Goal: Task Accomplishment & Management: Manage account settings

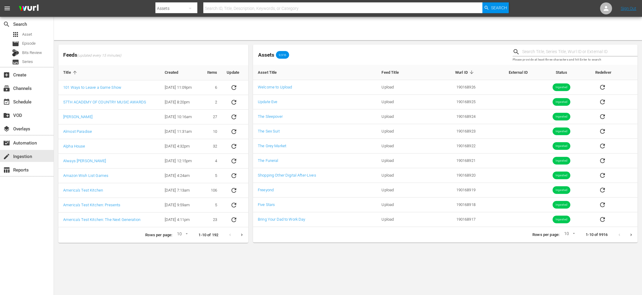
click at [631, 235] on icon "Next page" at bounding box center [630, 234] width 1 height 2
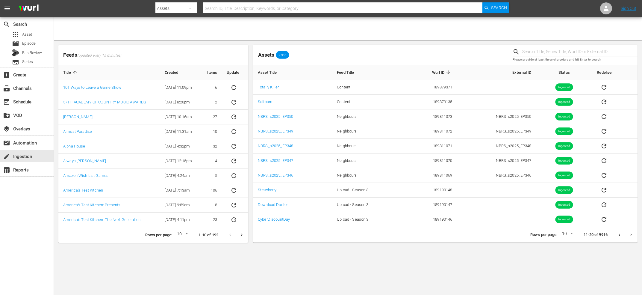
click at [305, 256] on body "menu Search By Assets Search ID, Title, Description, Keywords, or Category Sear…" at bounding box center [321, 147] width 642 height 295
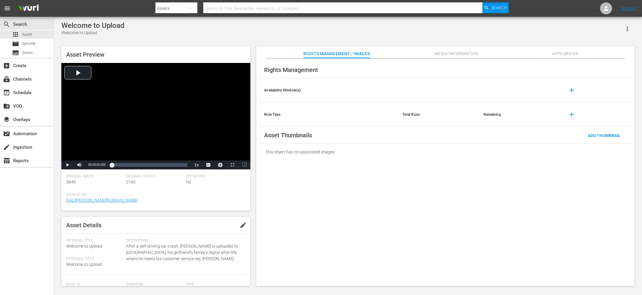
click at [486, 55] on div "Rights Management / Images Media Information Appears On" at bounding box center [445, 52] width 348 height 12
click at [476, 52] on span "Media Information" at bounding box center [456, 53] width 45 height 7
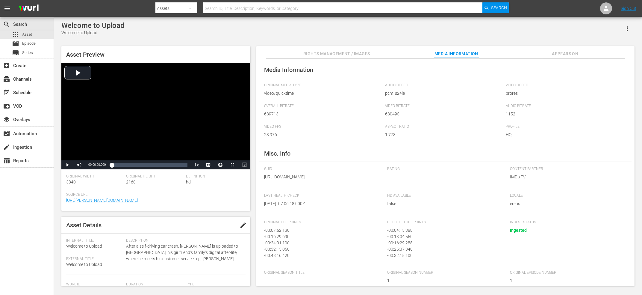
click at [582, 50] on button "Appears On" at bounding box center [565, 52] width 45 height 12
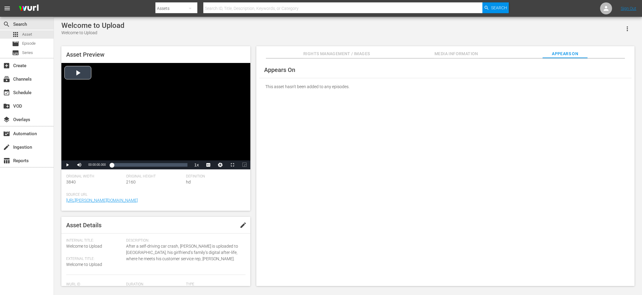
click at [174, 86] on div "Video Player" at bounding box center [155, 111] width 189 height 97
click at [207, 152] on li "CC1 Captions" at bounding box center [208, 150] width 30 height 7
click at [170, 104] on div "Video Player" at bounding box center [155, 111] width 189 height 97
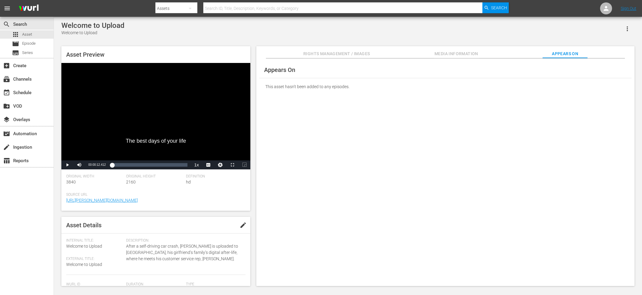
click at [126, 121] on div "Video Player" at bounding box center [155, 111] width 189 height 97
drag, startPoint x: 115, startPoint y: 166, endPoint x: 100, endPoint y: 167, distance: 14.4
click at [100, 167] on div "Play Mute 27% Current Time 00:01:48.766 / Duration 00:45:51.782 Loaded : 2.39% …" at bounding box center [155, 164] width 189 height 9
click at [123, 159] on div "Video Player" at bounding box center [155, 111] width 189 height 97
click at [130, 164] on div "Loaded : 2.39% 00:10:09.090 00:00:02.355" at bounding box center [150, 165] width 76 height 6
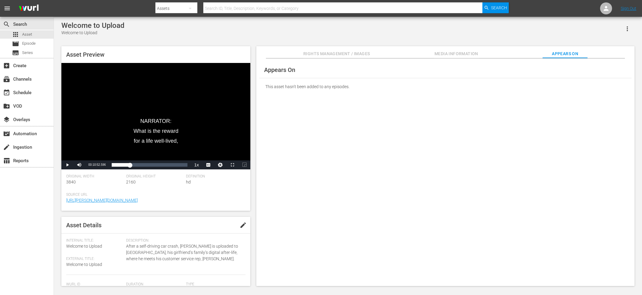
click at [133, 112] on div "Video Player" at bounding box center [155, 111] width 189 height 97
click at [152, 121] on div "Video Player" at bounding box center [155, 111] width 189 height 97
click at [130, 163] on div "00:10:52.596" at bounding box center [130, 165] width 0 height 6
click at [160, 100] on div "Video Player" at bounding box center [155, 111] width 189 height 97
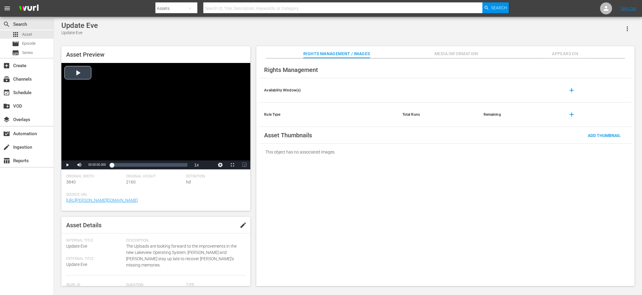
click at [155, 96] on div "Video Player" at bounding box center [155, 111] width 189 height 97
click at [208, 156] on span "CC1 Captions" at bounding box center [208, 157] width 11 height 4
click at [119, 166] on div "Loaded : 1.86% 00:02:55.760 00:00:02.562" at bounding box center [150, 165] width 76 height 6
click at [631, 28] on button "button" at bounding box center [627, 29] width 14 height 14
click at [610, 57] on div "DELETE" at bounding box center [609, 50] width 41 height 14
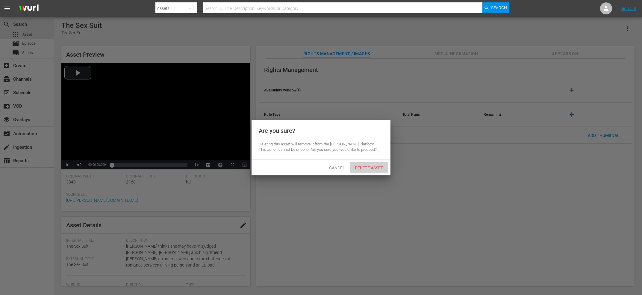
click at [379, 167] on span "Delete Asset" at bounding box center [369, 167] width 38 height 5
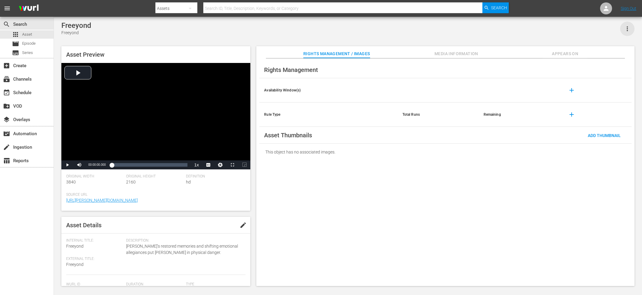
click at [630, 27] on icon "button" at bounding box center [627, 28] width 7 height 7
click at [602, 49] on div "DELETE" at bounding box center [609, 50] width 41 height 14
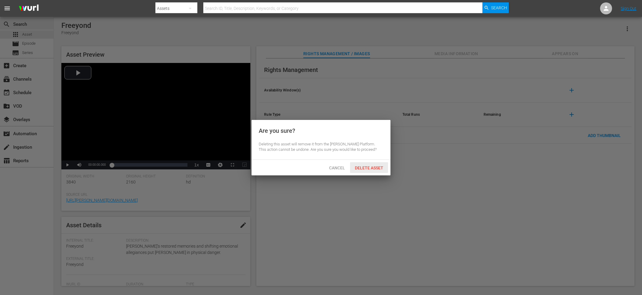
click at [375, 163] on div "Delete Asset" at bounding box center [369, 167] width 38 height 11
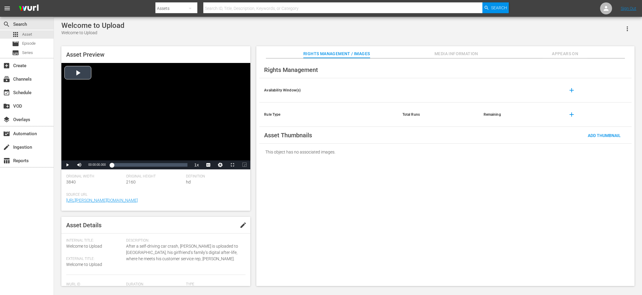
click at [170, 109] on div "Video Player" at bounding box center [155, 111] width 189 height 97
click at [207, 157] on div "Video Player" at bounding box center [155, 111] width 189 height 97
click at [0, 0] on li "captions off , selected" at bounding box center [0, 0] width 0 height 0
click at [179, 119] on div "Video Player" at bounding box center [155, 111] width 189 height 97
click at [222, 164] on button "Video Player" at bounding box center [220, 164] width 12 height 9
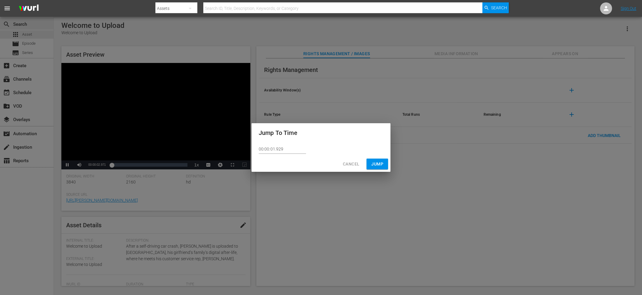
click at [347, 166] on span "Cancel" at bounding box center [351, 163] width 16 height 7
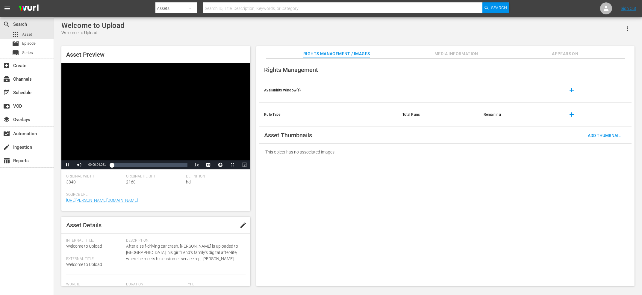
click at [189, 126] on div "Video Player" at bounding box center [155, 111] width 189 height 97
click at [622, 27] on button "button" at bounding box center [627, 29] width 14 height 14
click at [606, 54] on div "DELETE" at bounding box center [609, 50] width 41 height 14
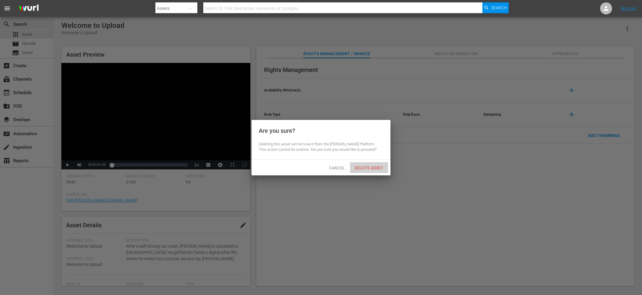
click at [361, 171] on div "Delete Asset" at bounding box center [369, 167] width 38 height 11
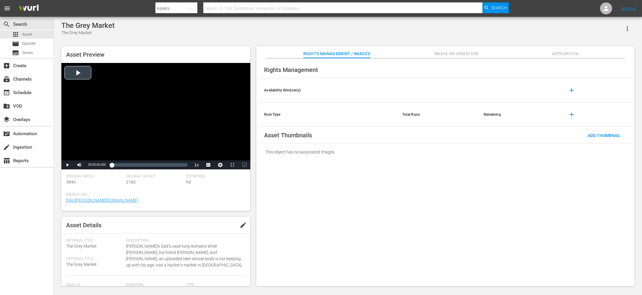
click at [210, 108] on div "Video Player" at bounding box center [155, 111] width 189 height 97
click at [172, 107] on div "Video Player" at bounding box center [155, 111] width 189 height 97
click at [623, 31] on button "button" at bounding box center [627, 29] width 14 height 14
click at [597, 51] on div "DELETE" at bounding box center [609, 50] width 41 height 14
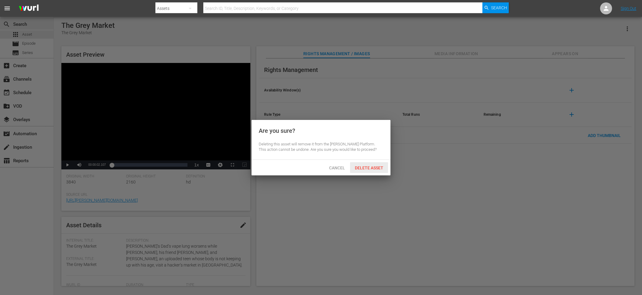
click at [379, 169] on span "Delete Asset" at bounding box center [369, 167] width 38 height 5
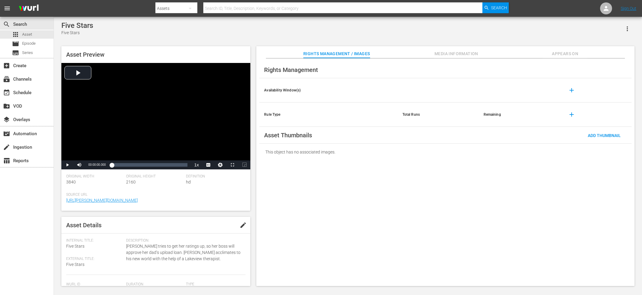
click at [625, 36] on div "Five Stars Five Stars" at bounding box center [347, 28] width 573 height 15
click at [625, 30] on icon "button" at bounding box center [627, 28] width 7 height 7
click at [591, 46] on div "DELETE" at bounding box center [609, 50] width 41 height 14
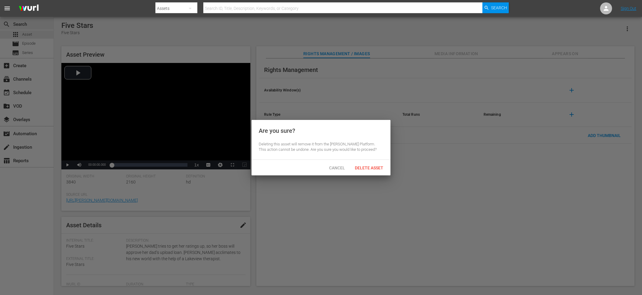
click at [372, 166] on span "Delete Asset" at bounding box center [369, 167] width 38 height 5
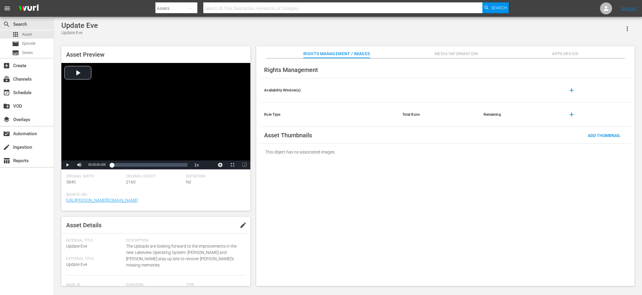
click at [630, 28] on icon "button" at bounding box center [627, 28] width 7 height 7
click at [605, 52] on div "DELETE" at bounding box center [609, 50] width 41 height 14
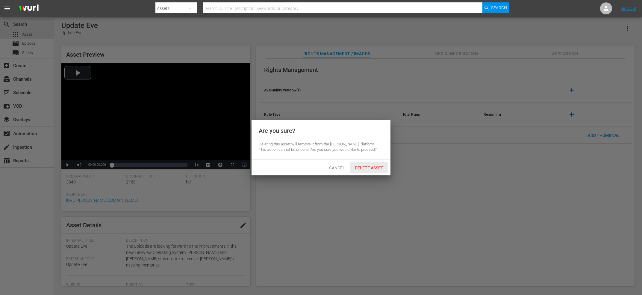
click at [361, 164] on div "Delete Asset" at bounding box center [369, 167] width 38 height 11
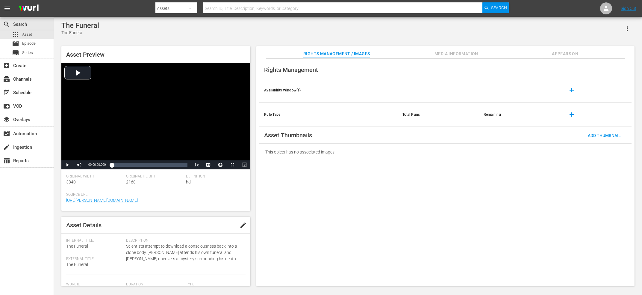
click at [627, 22] on button "button" at bounding box center [627, 29] width 14 height 14
click at [631, 31] on button "button" at bounding box center [627, 29] width 14 height 14
click at [628, 26] on icon "button" at bounding box center [627, 28] width 7 height 7
click at [610, 53] on div "DELETE" at bounding box center [609, 50] width 41 height 14
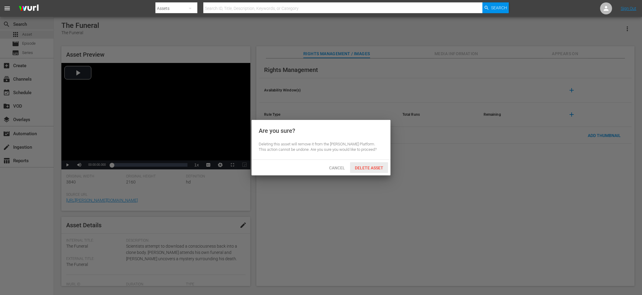
click at [373, 170] on span "Delete Asset" at bounding box center [369, 167] width 38 height 5
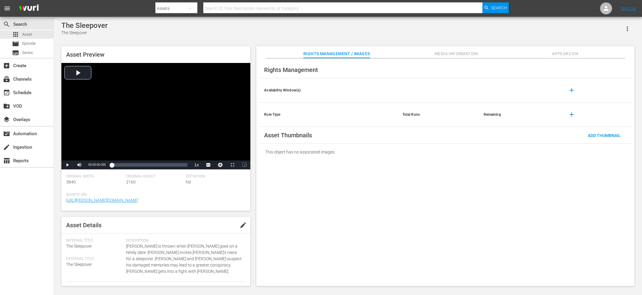
click at [622, 25] on button "button" at bounding box center [627, 29] width 14 height 14
click at [600, 52] on div "DELETE" at bounding box center [609, 50] width 41 height 14
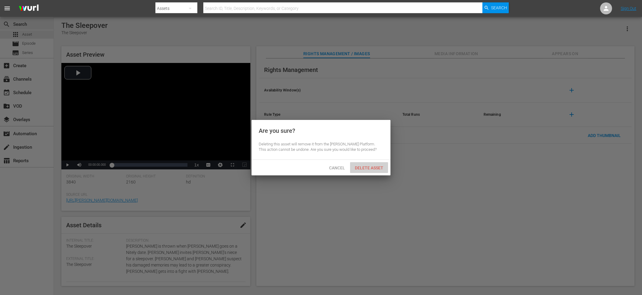
click at [374, 167] on span "Delete Asset" at bounding box center [369, 167] width 38 height 5
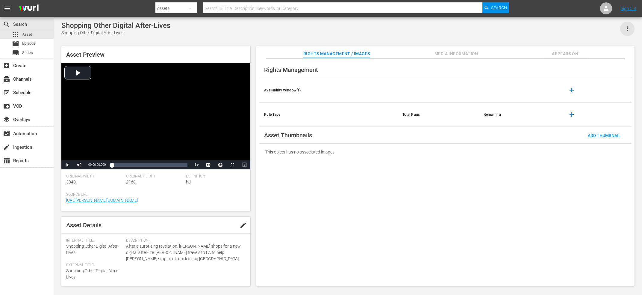
click at [629, 28] on icon "button" at bounding box center [627, 28] width 7 height 7
click at [601, 52] on div "DELETE" at bounding box center [609, 50] width 41 height 14
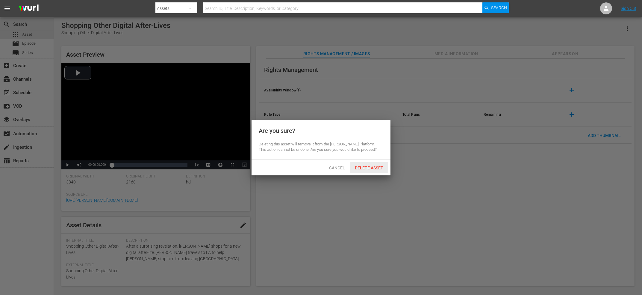
click at [360, 163] on div "Delete Asset" at bounding box center [369, 167] width 38 height 11
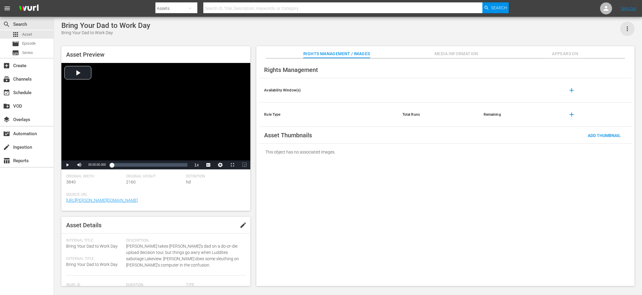
click at [627, 27] on icon "button" at bounding box center [627, 28] width 7 height 7
click at [601, 53] on div "DELETE" at bounding box center [609, 50] width 41 height 14
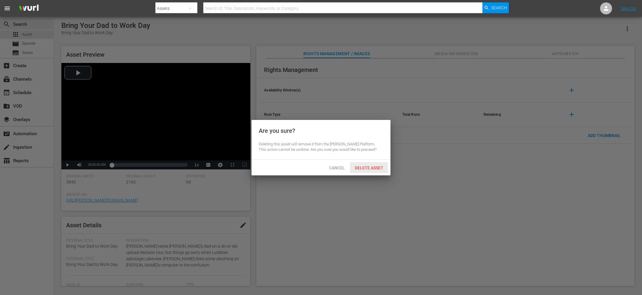
click at [381, 169] on span "Delete Asset" at bounding box center [369, 167] width 38 height 5
